Goal: Information Seeking & Learning: Check status

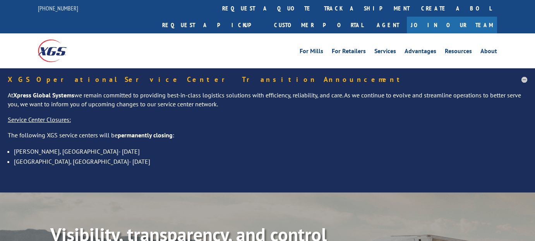
click at [318, 10] on link "track a shipment" at bounding box center [366, 8] width 97 height 17
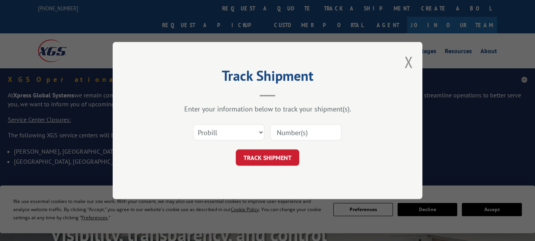
click at [306, 133] on input at bounding box center [305, 132] width 71 height 16
paste input "17591251"
type input "17591251"
drag, startPoint x: 265, startPoint y: 150, endPoint x: 269, endPoint y: 151, distance: 4.2
click at [265, 150] on button "TRACK SHIPMENT" at bounding box center [268, 157] width 64 height 16
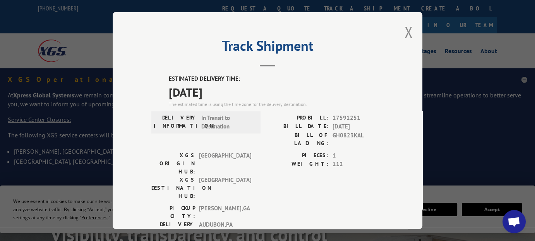
click at [399, 31] on div "Track Shipment ESTIMATED DELIVERY TIME: [DATE] The estimated time is using the …" at bounding box center [268, 120] width 310 height 217
click at [406, 34] on button "Close modal" at bounding box center [408, 32] width 9 height 21
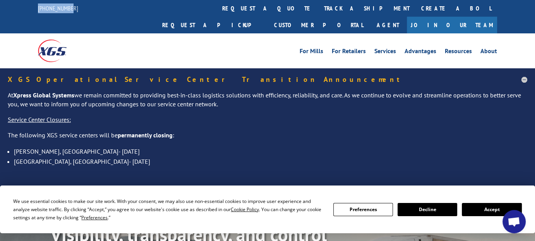
drag, startPoint x: 30, startPoint y: 5, endPoint x: 72, endPoint y: 11, distance: 42.2
click at [72, 11] on div "[PHONE_NUMBER] request a quote track a shipment Create a BOL Request a pickup C…" at bounding box center [267, 16] width 535 height 33
copy link "[PHONE_NUMBER]"
